Goal: Information Seeking & Learning: Learn about a topic

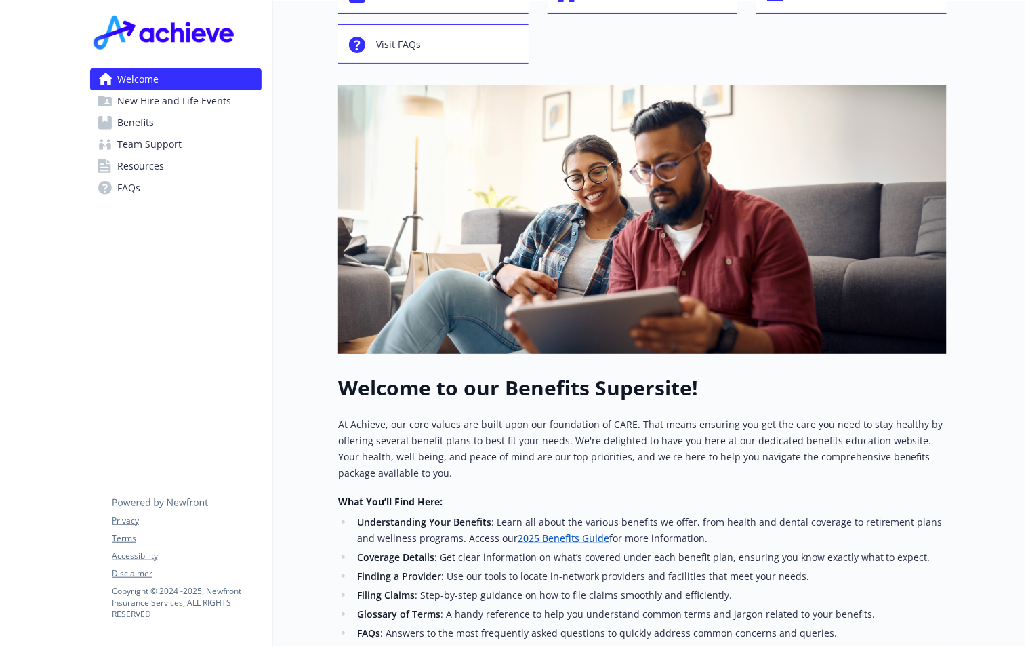
scroll to position [330, 0]
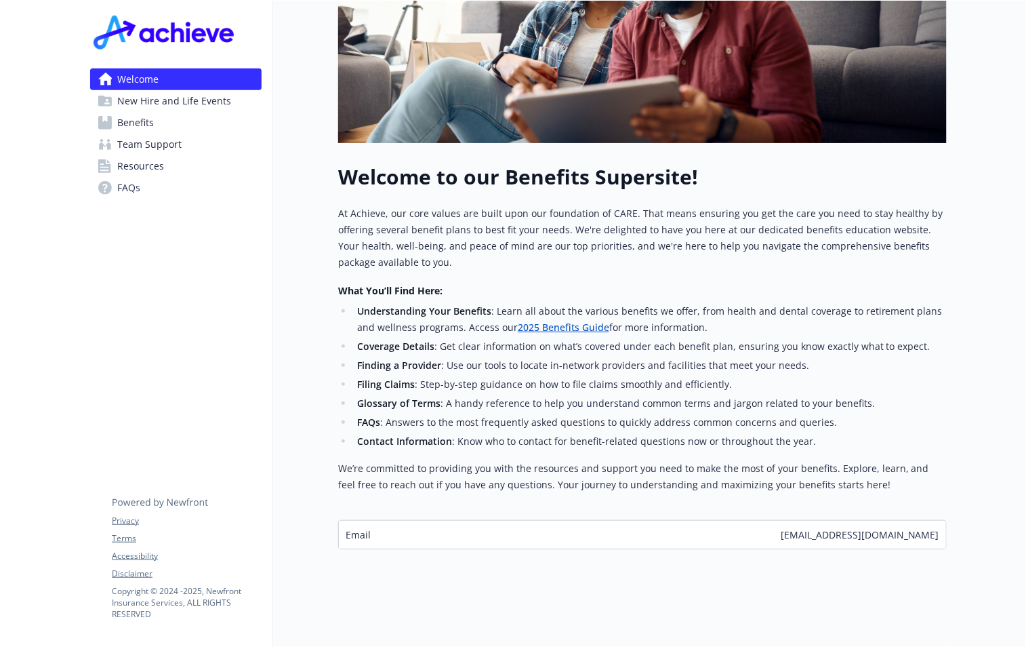
click at [128, 163] on span "Resources" at bounding box center [140, 166] width 47 height 22
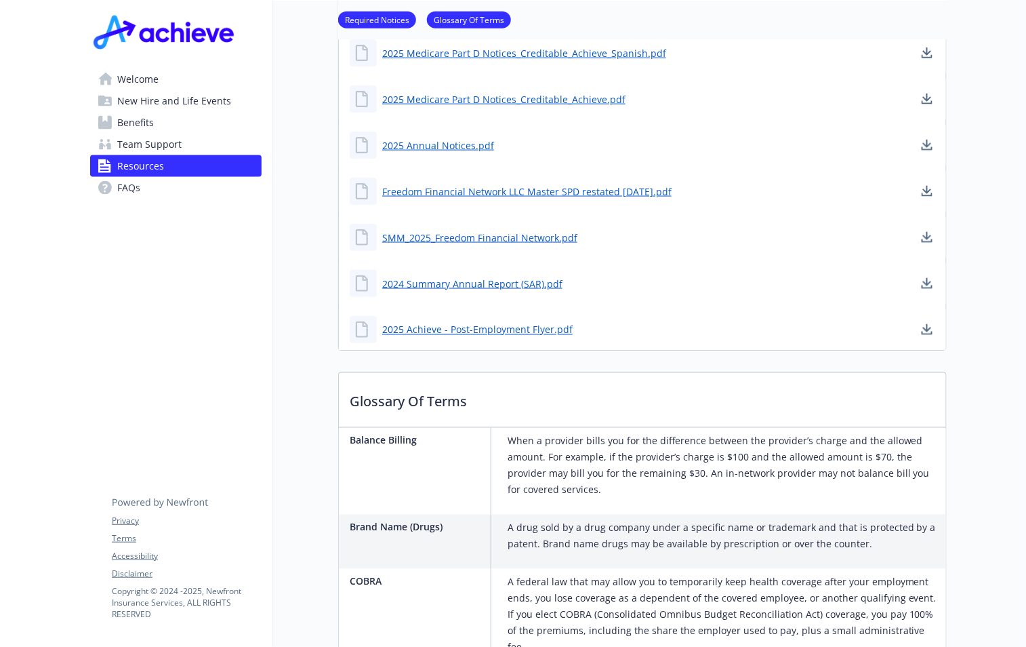
scroll to position [262, 0]
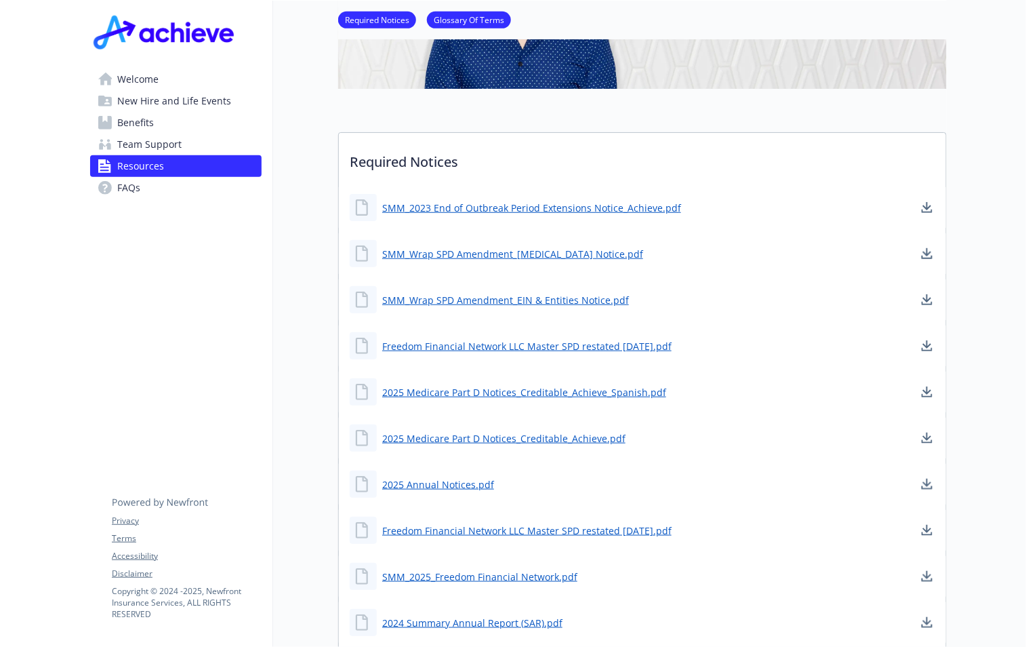
click at [136, 125] on span "Benefits" at bounding box center [135, 123] width 37 height 22
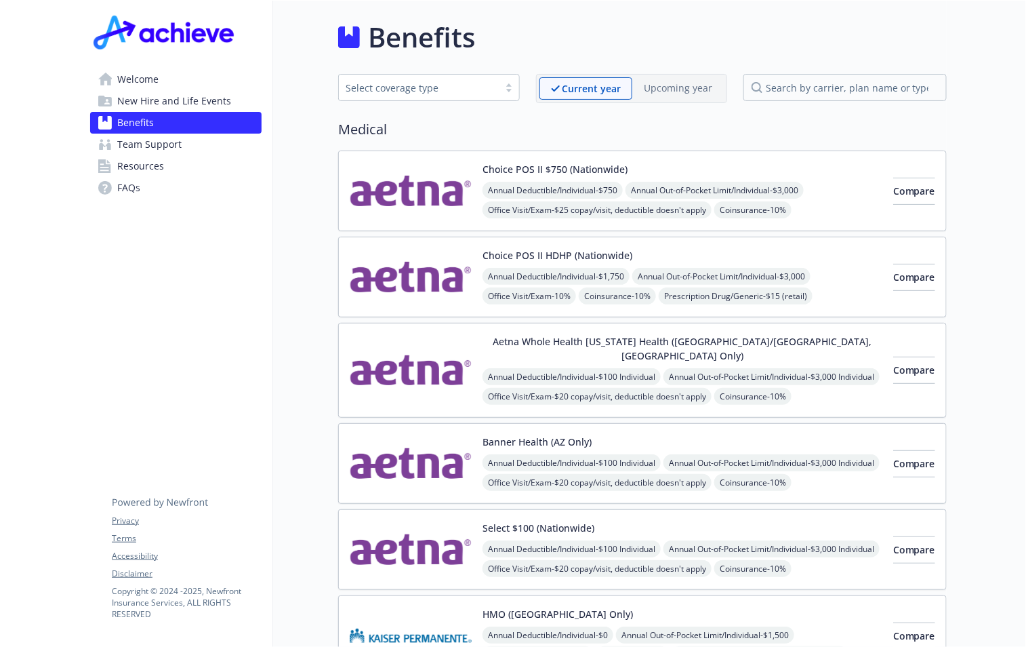
click at [133, 78] on span "Welcome" at bounding box center [137, 79] width 41 height 22
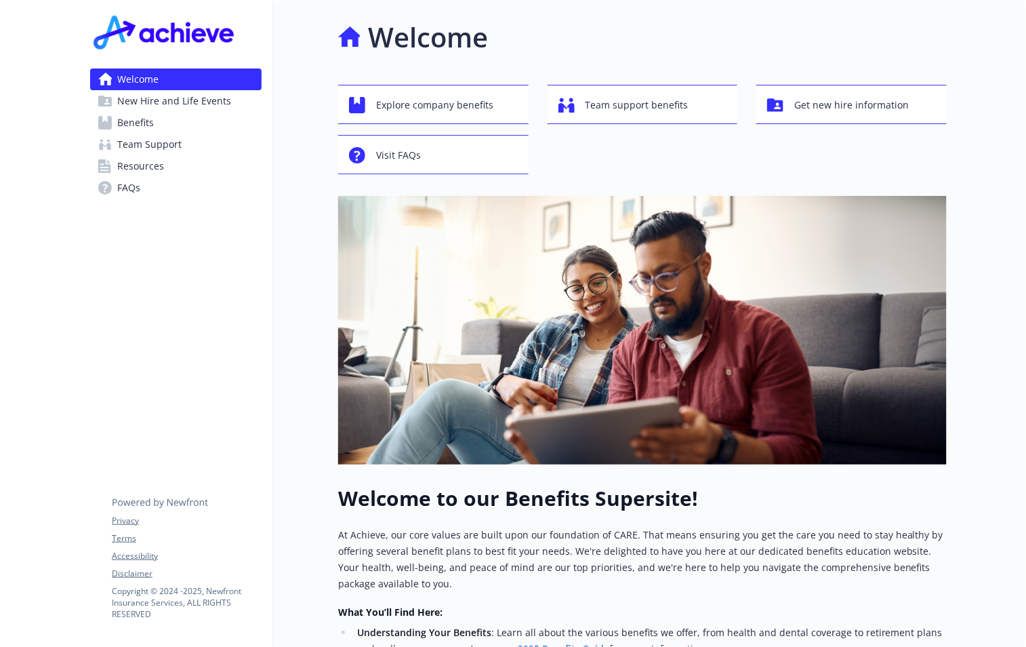
click at [129, 191] on span "FAQs" at bounding box center [128, 188] width 23 height 22
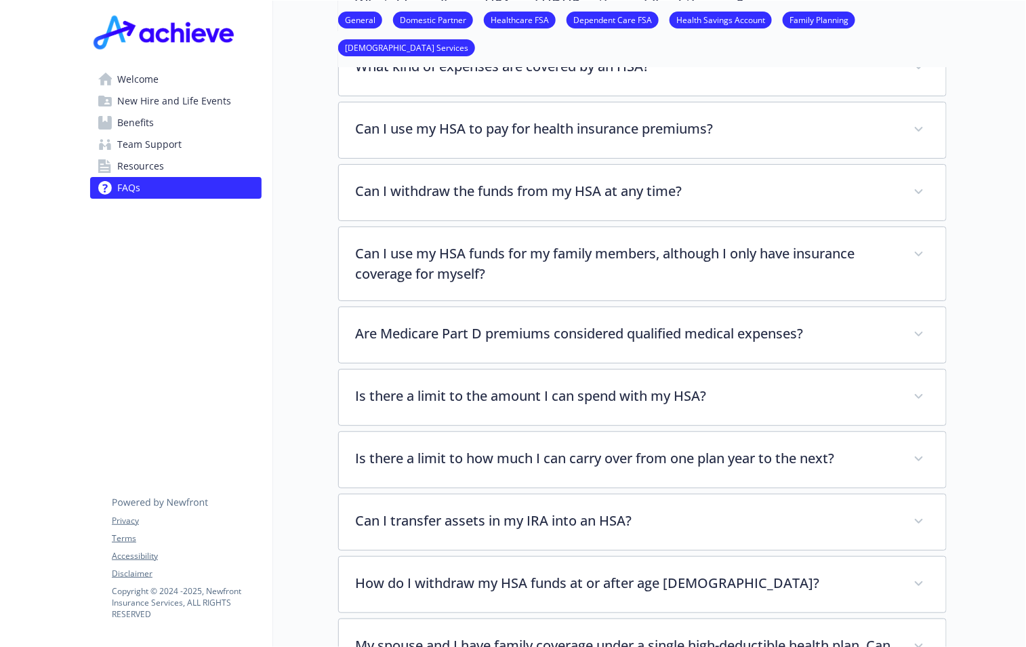
scroll to position [2033, 0]
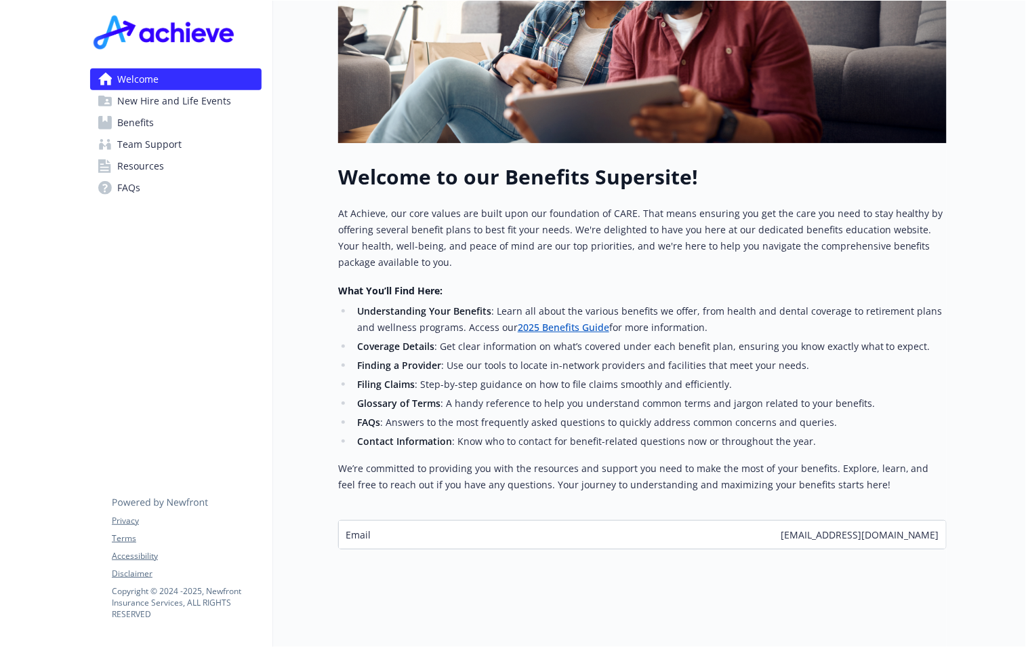
scroll to position [2033, 0]
